Goal: Transaction & Acquisition: Purchase product/service

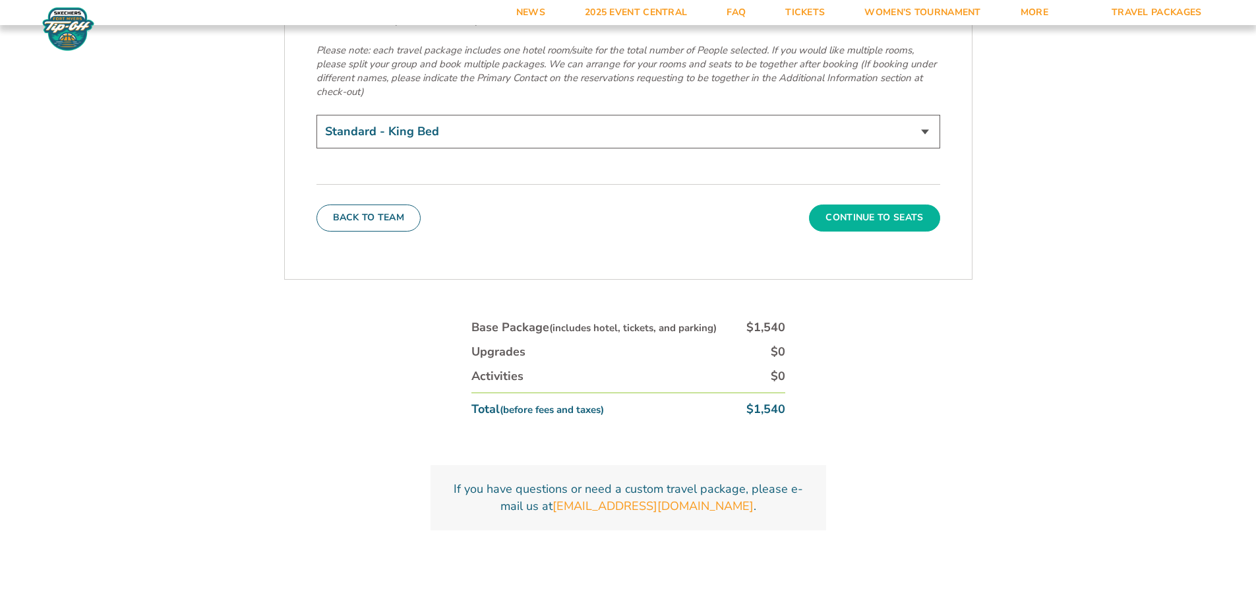
click at [873, 204] on button "Continue To Seats" at bounding box center [874, 217] width 131 height 26
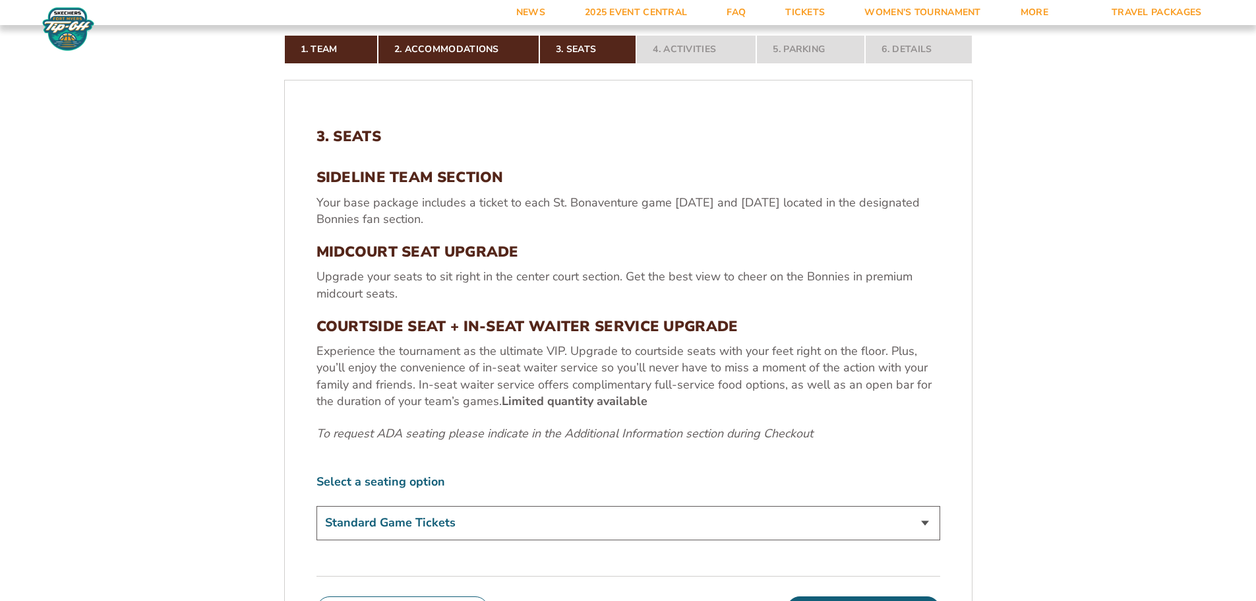
scroll to position [416, 0]
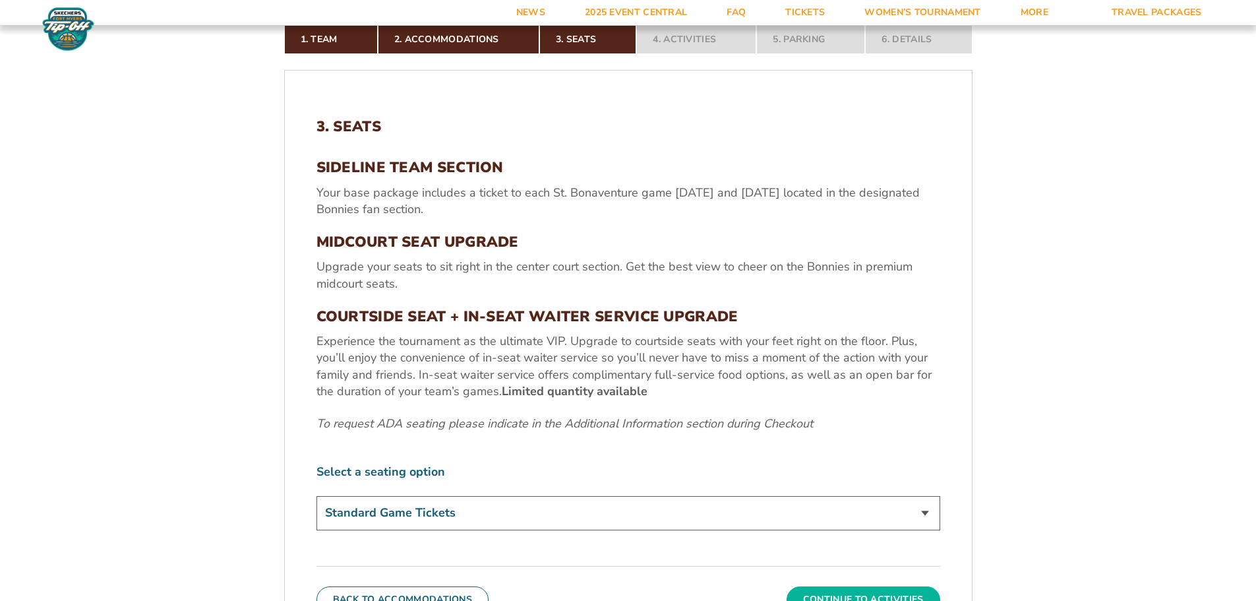
click at [873, 588] on button "Continue To Activities" at bounding box center [864, 599] width 154 height 26
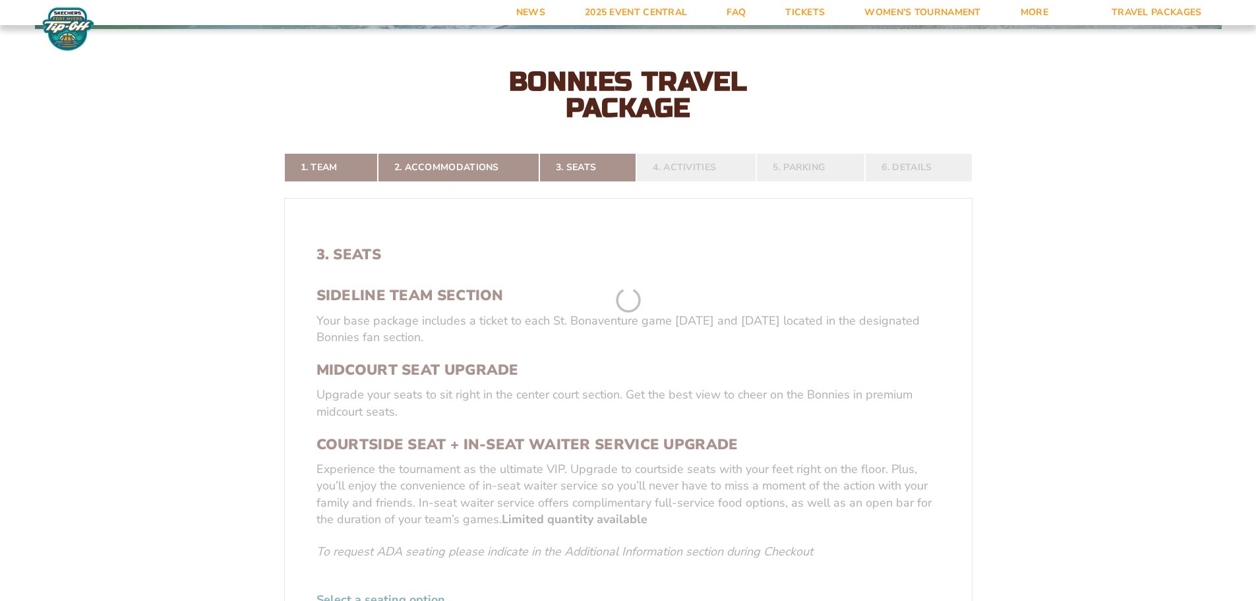
scroll to position [284, 0]
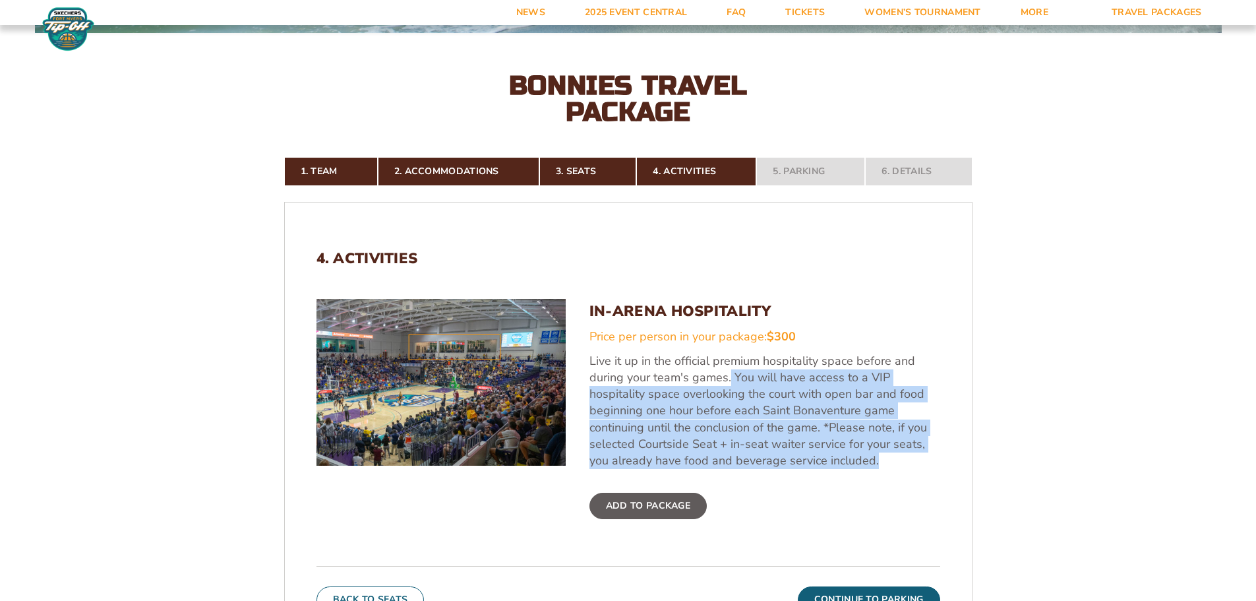
drag, startPoint x: 894, startPoint y: 462, endPoint x: 730, endPoint y: 372, distance: 186.5
click at [730, 372] on p "Live it up in the official premium hospitality space before and during your tea…" at bounding box center [765, 411] width 351 height 116
copy p "You will have access to a VIP hospitality space overlooking the court with open…"
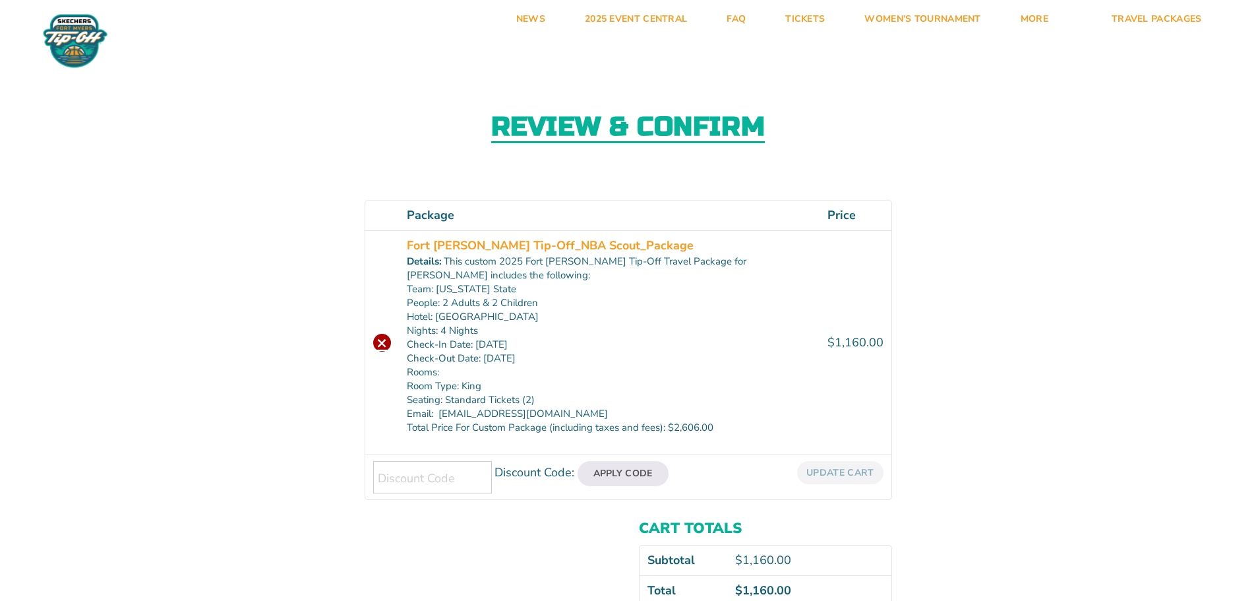
click at [379, 346] on link "×" at bounding box center [382, 343] width 18 height 18
